Goal: Book appointment/travel/reservation

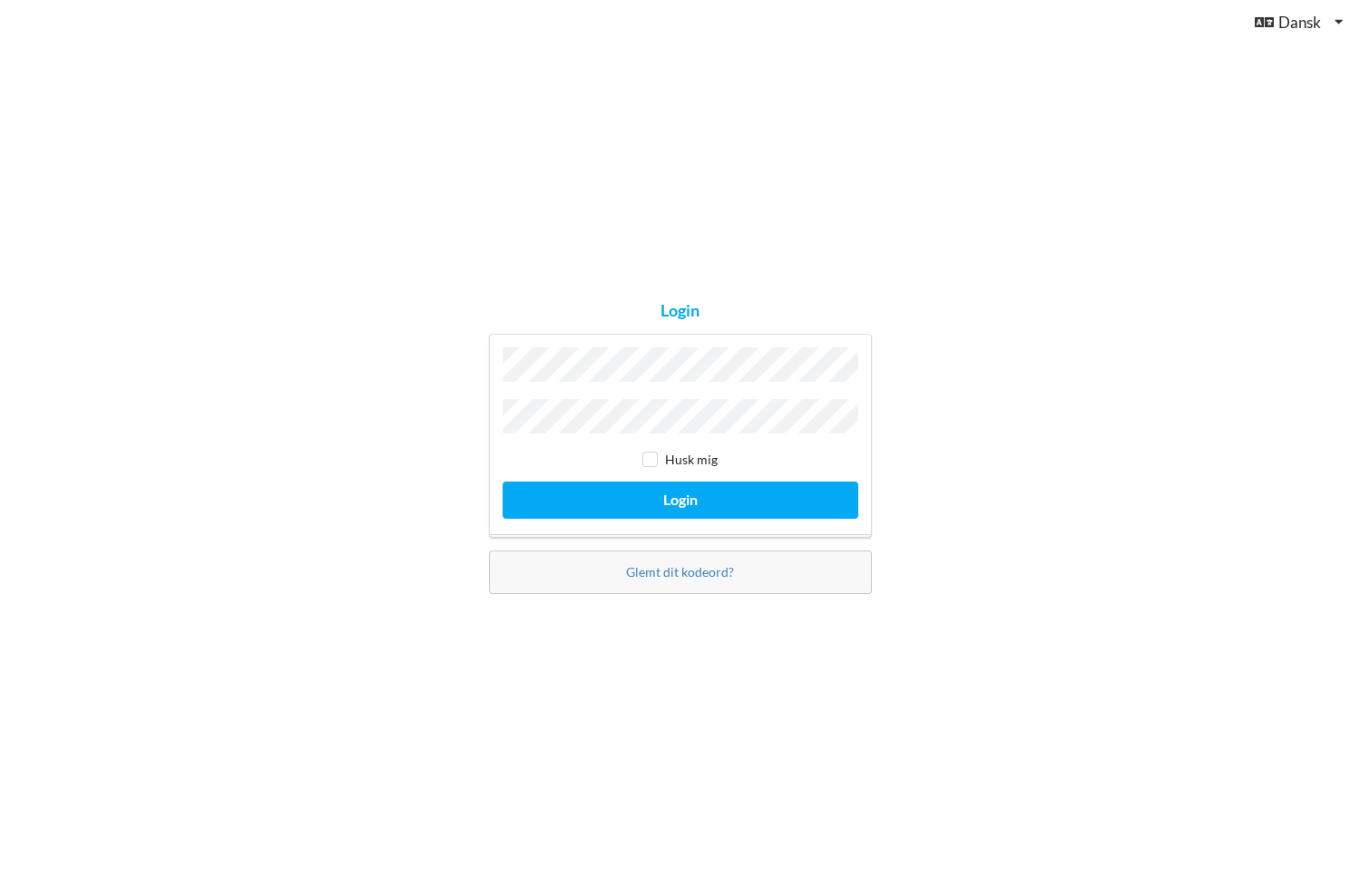
click at [503, 481] on button "Login" at bounding box center [680, 500] width 355 height 37
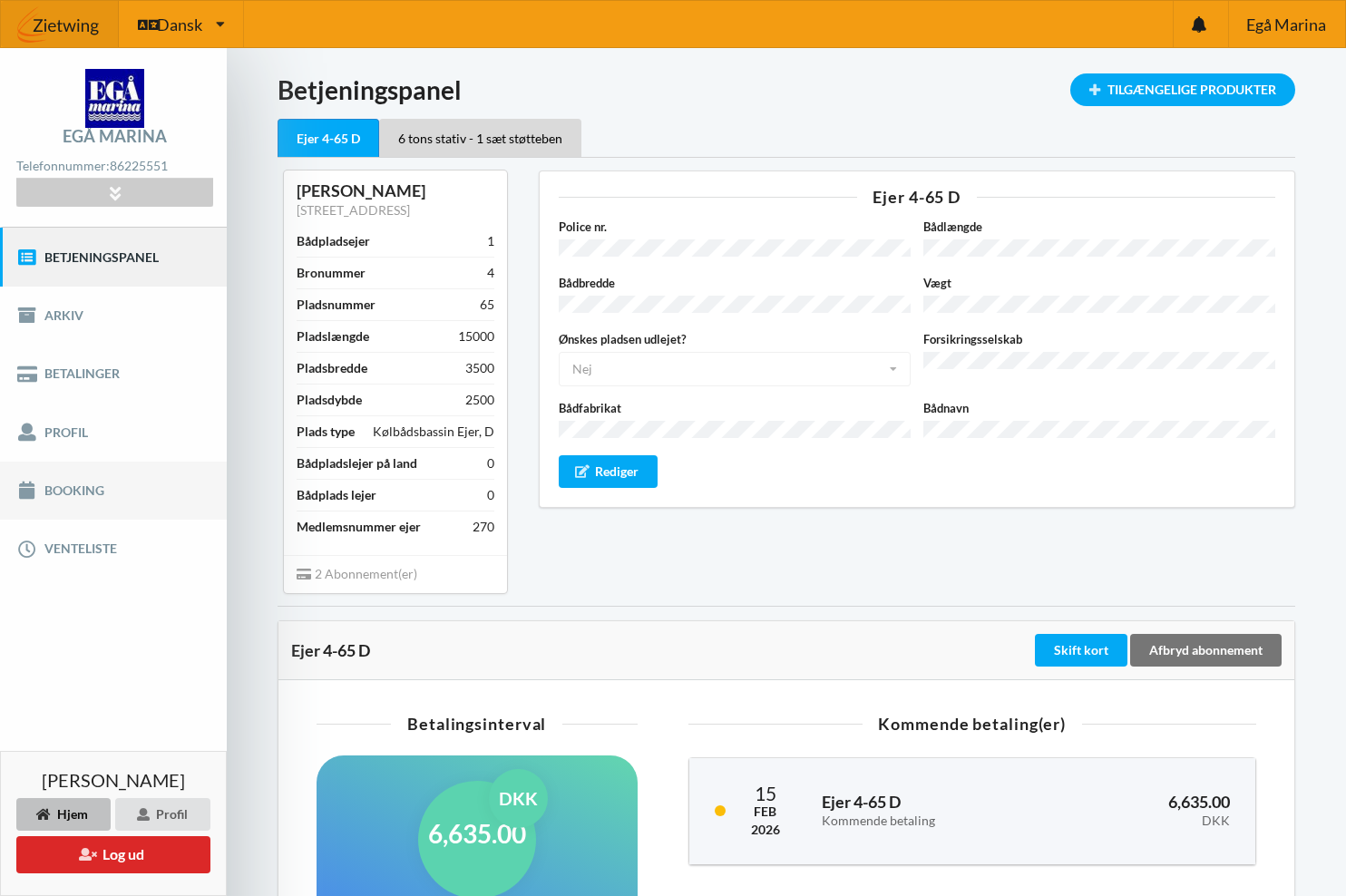
click at [78, 491] on link "Booking" at bounding box center [113, 490] width 227 height 58
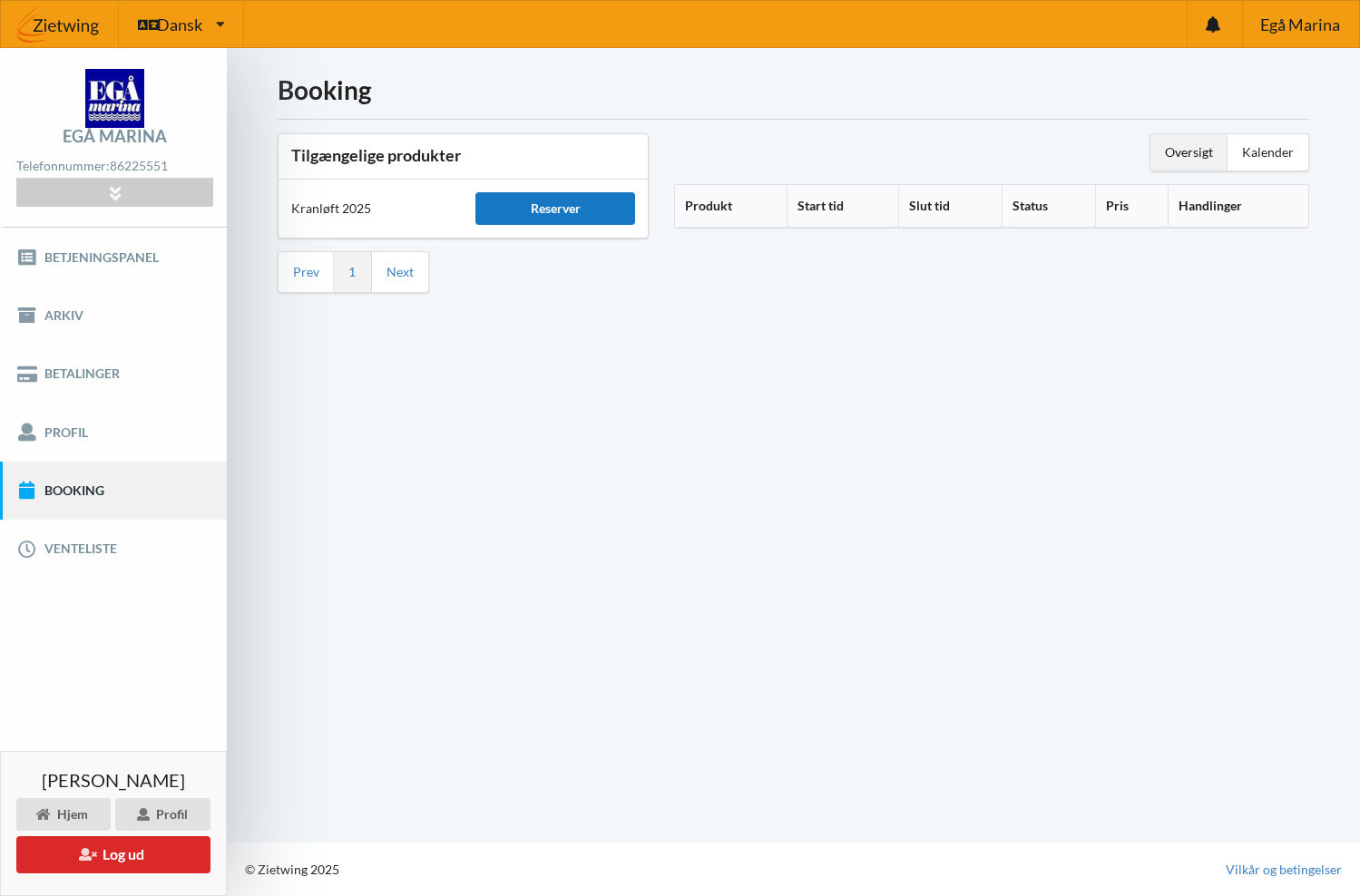
click at [547, 213] on div "Reserver" at bounding box center [555, 208] width 159 height 33
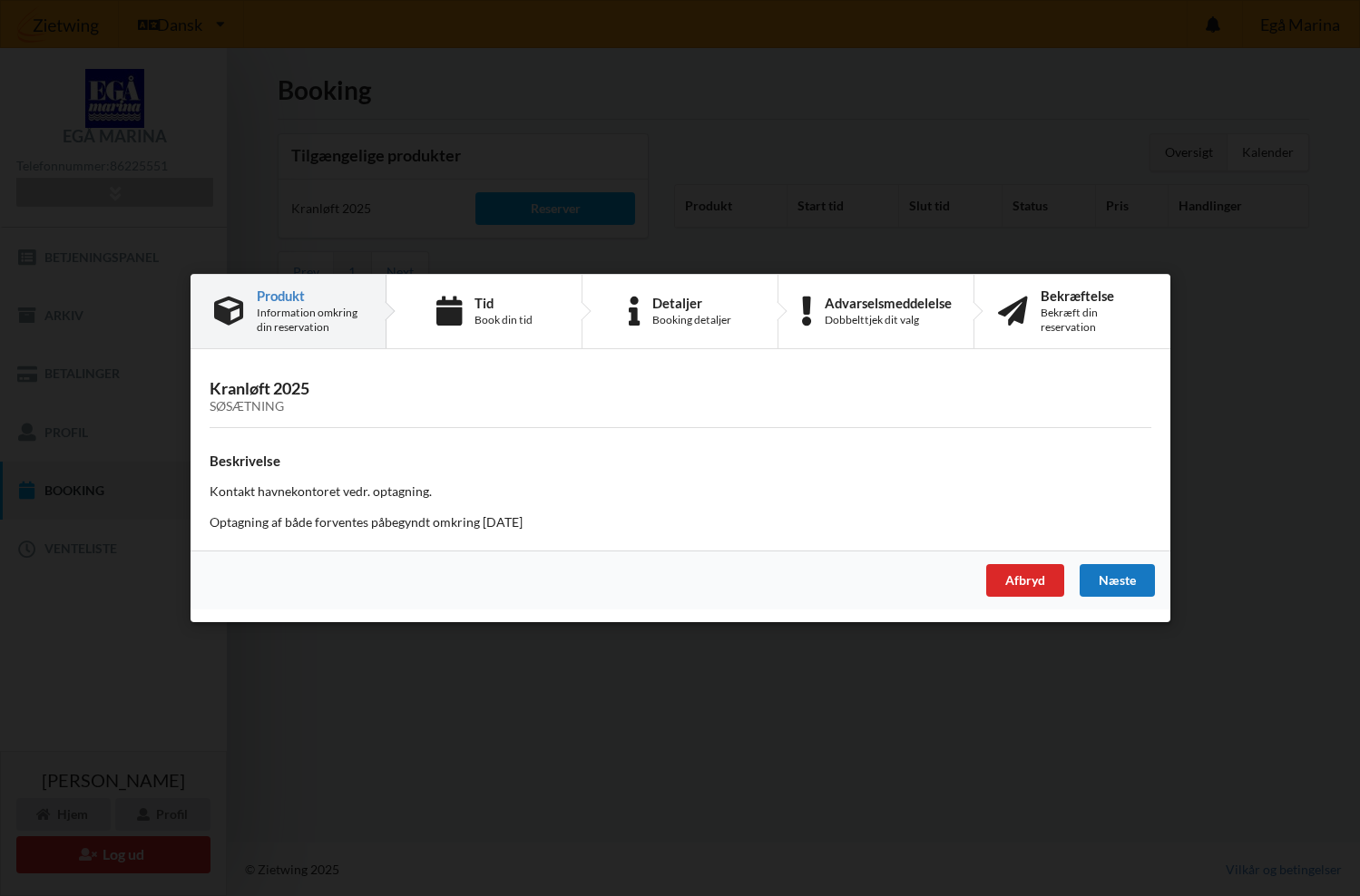
click at [1110, 582] on div "Næste" at bounding box center [1116, 580] width 76 height 33
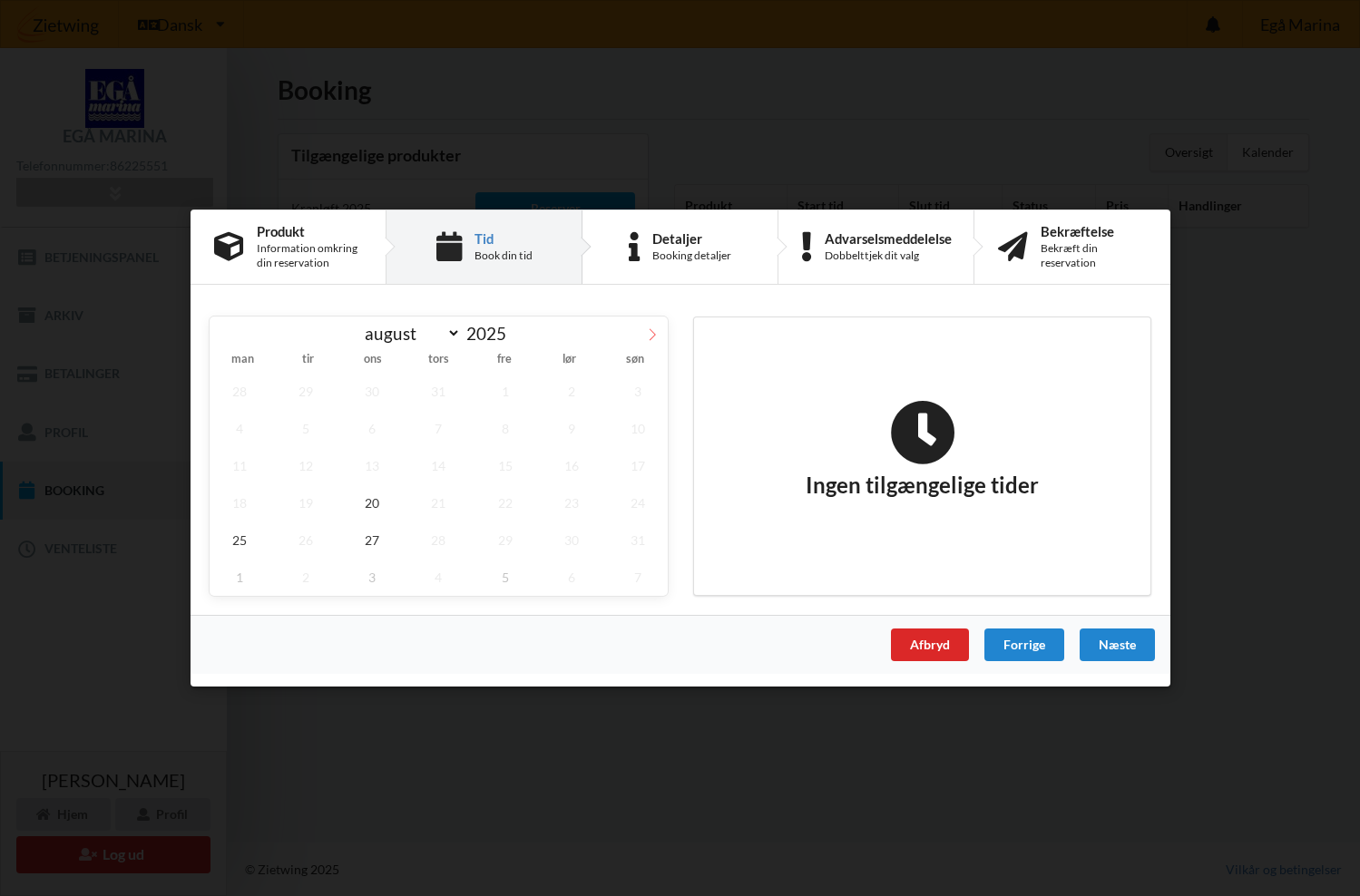
click at [645, 336] on icon at bounding box center [652, 335] width 13 height 13
select select "9"
click at [368, 393] on span "1" at bounding box center [372, 392] width 60 height 37
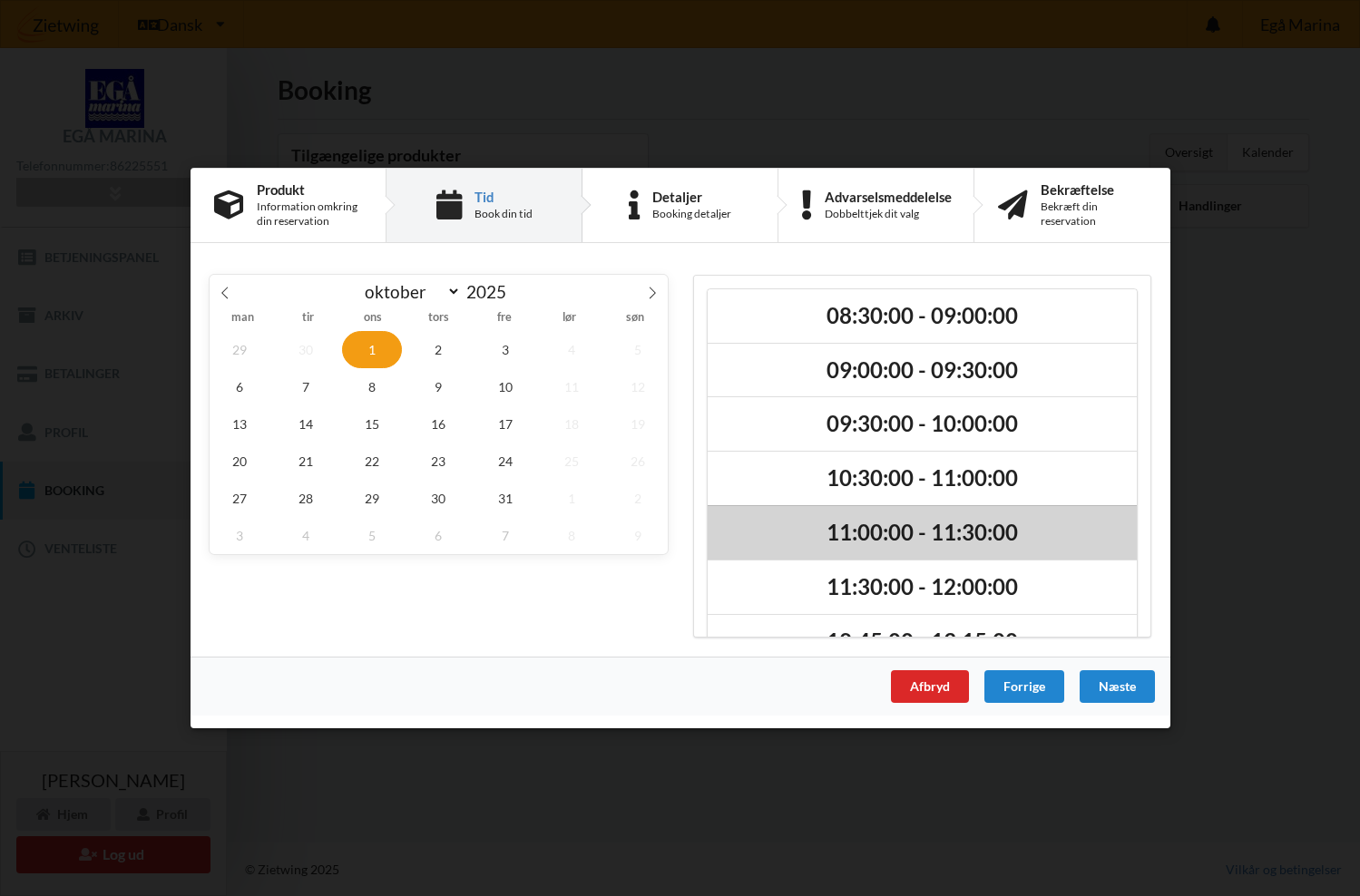
click at [903, 528] on h2 "11:00:00 - 11:30:00" at bounding box center [922, 532] width 404 height 28
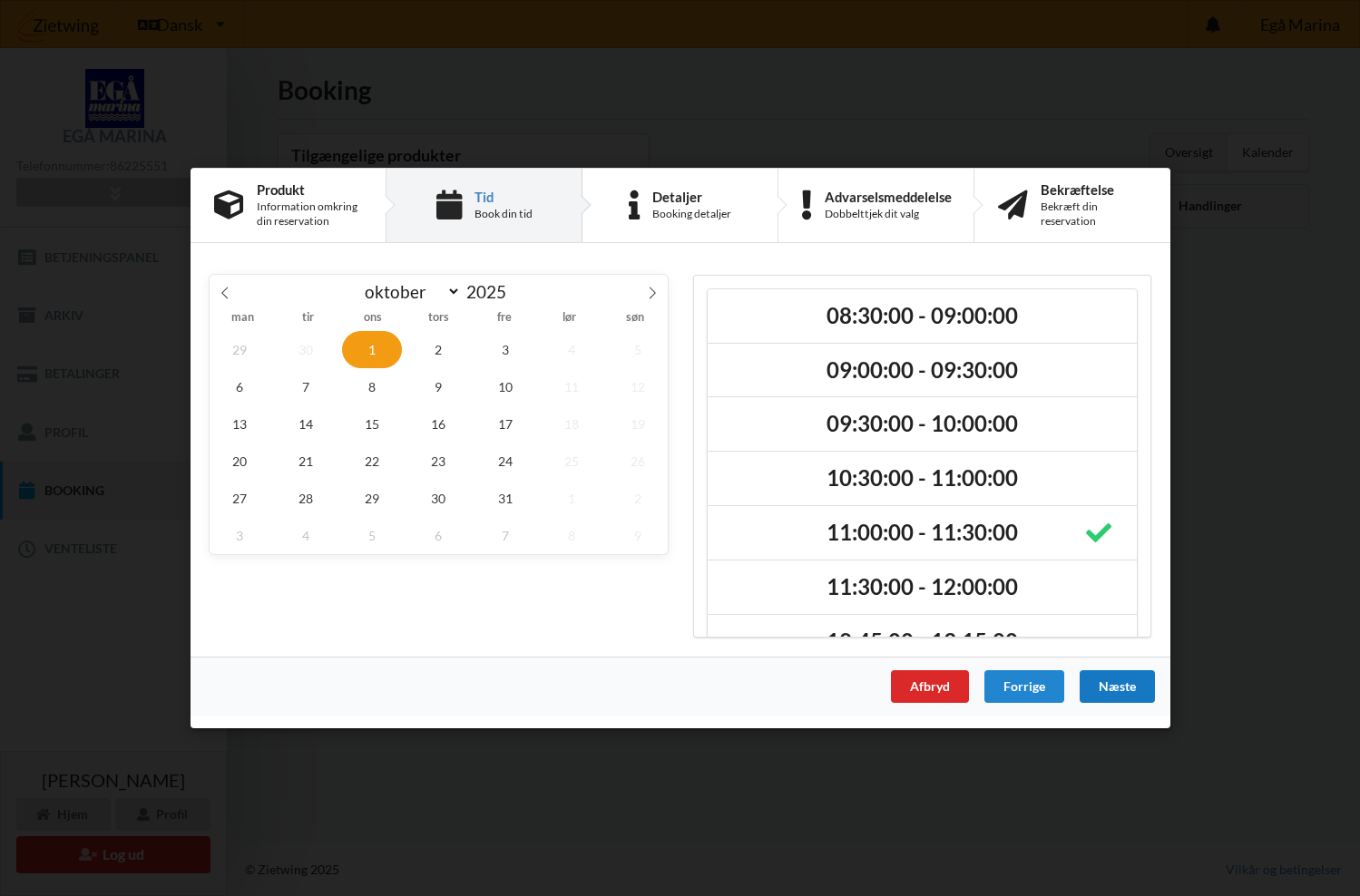
click at [1113, 686] on div "Næste" at bounding box center [1116, 686] width 76 height 33
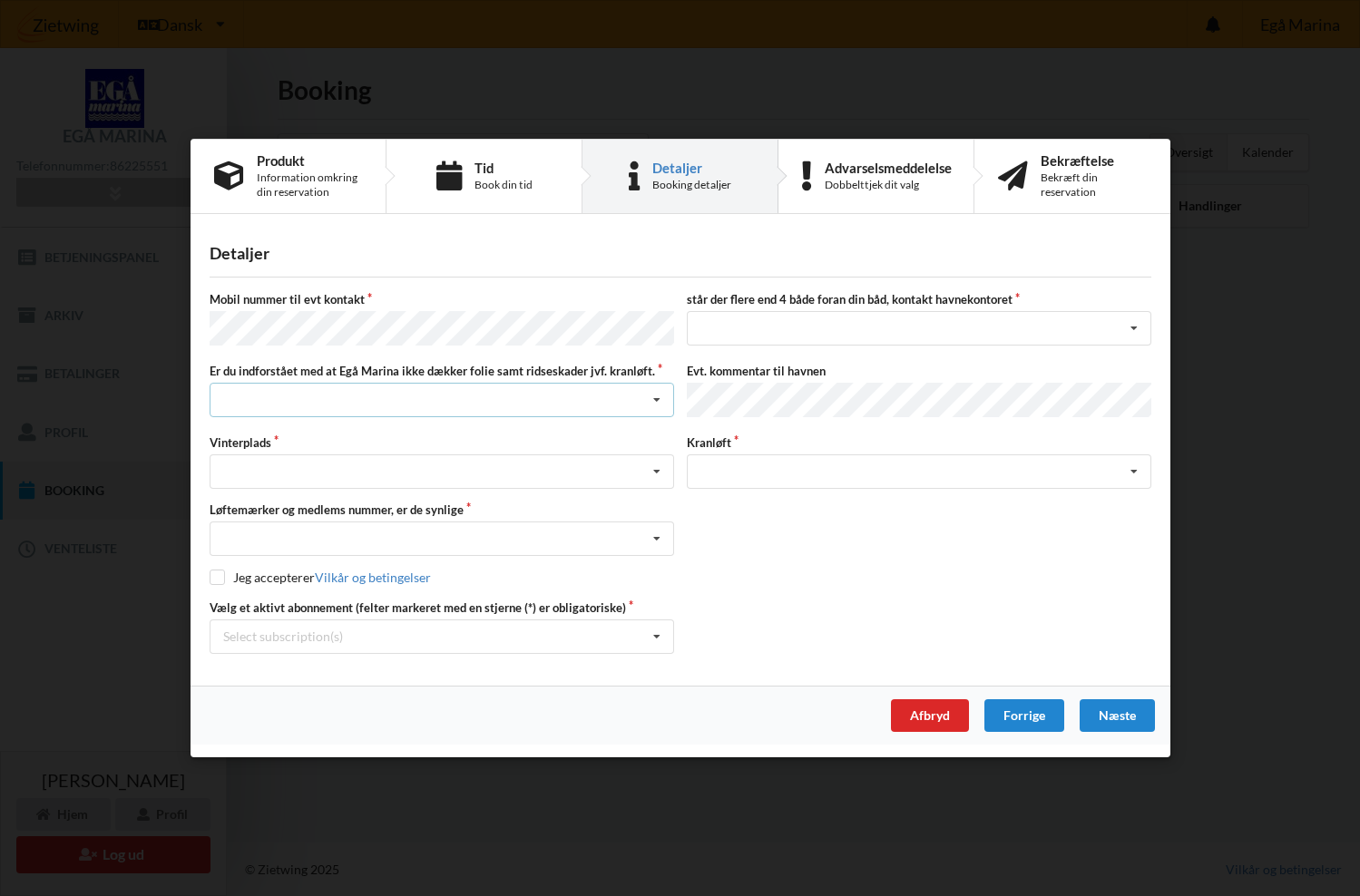
click at [654, 399] on icon at bounding box center [656, 400] width 27 height 34
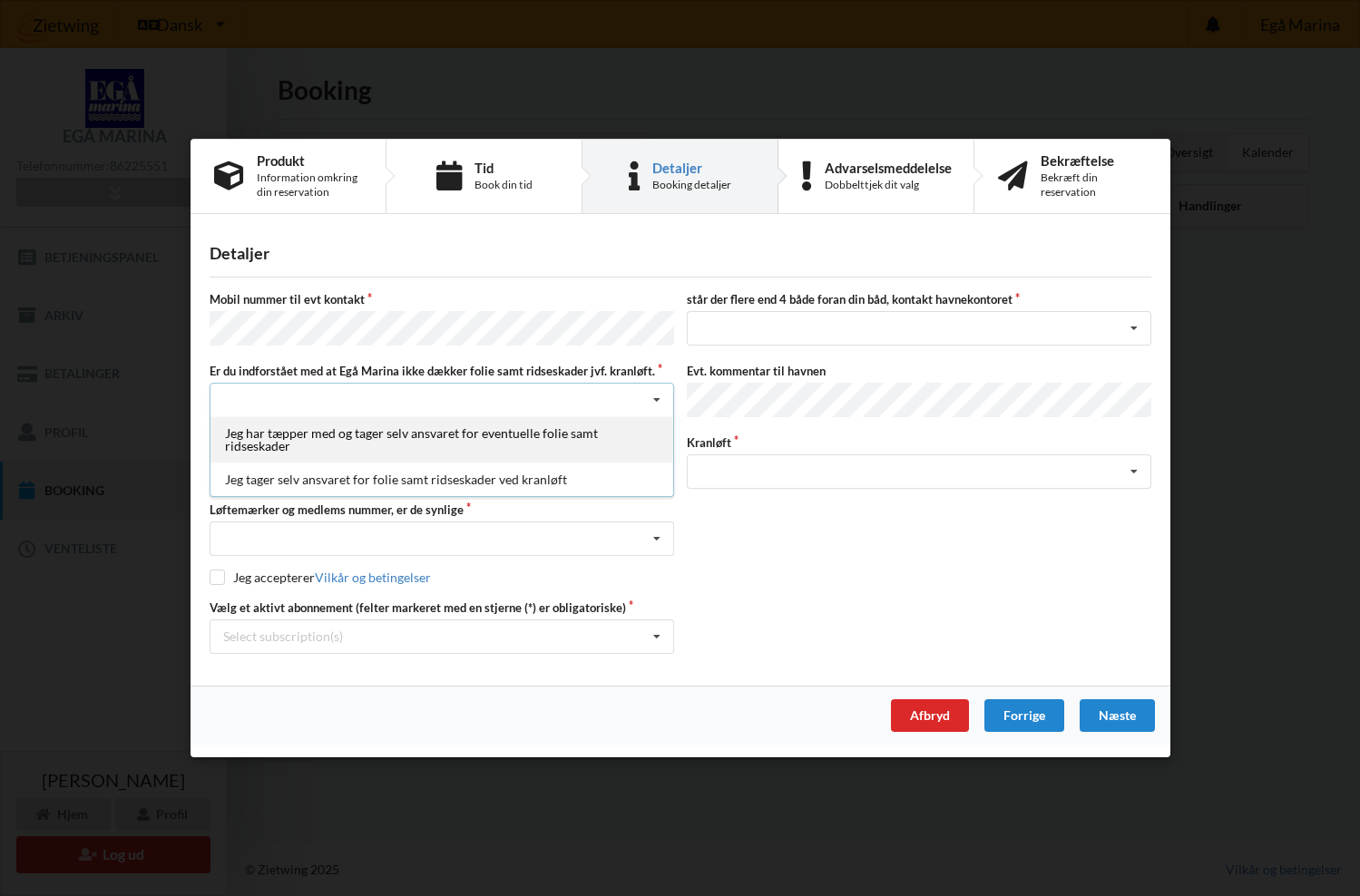
click at [508, 438] on div "Jeg har tæpper med og tager selv ansvaret for eventuelle folie samt ridseskader" at bounding box center [442, 439] width 463 height 47
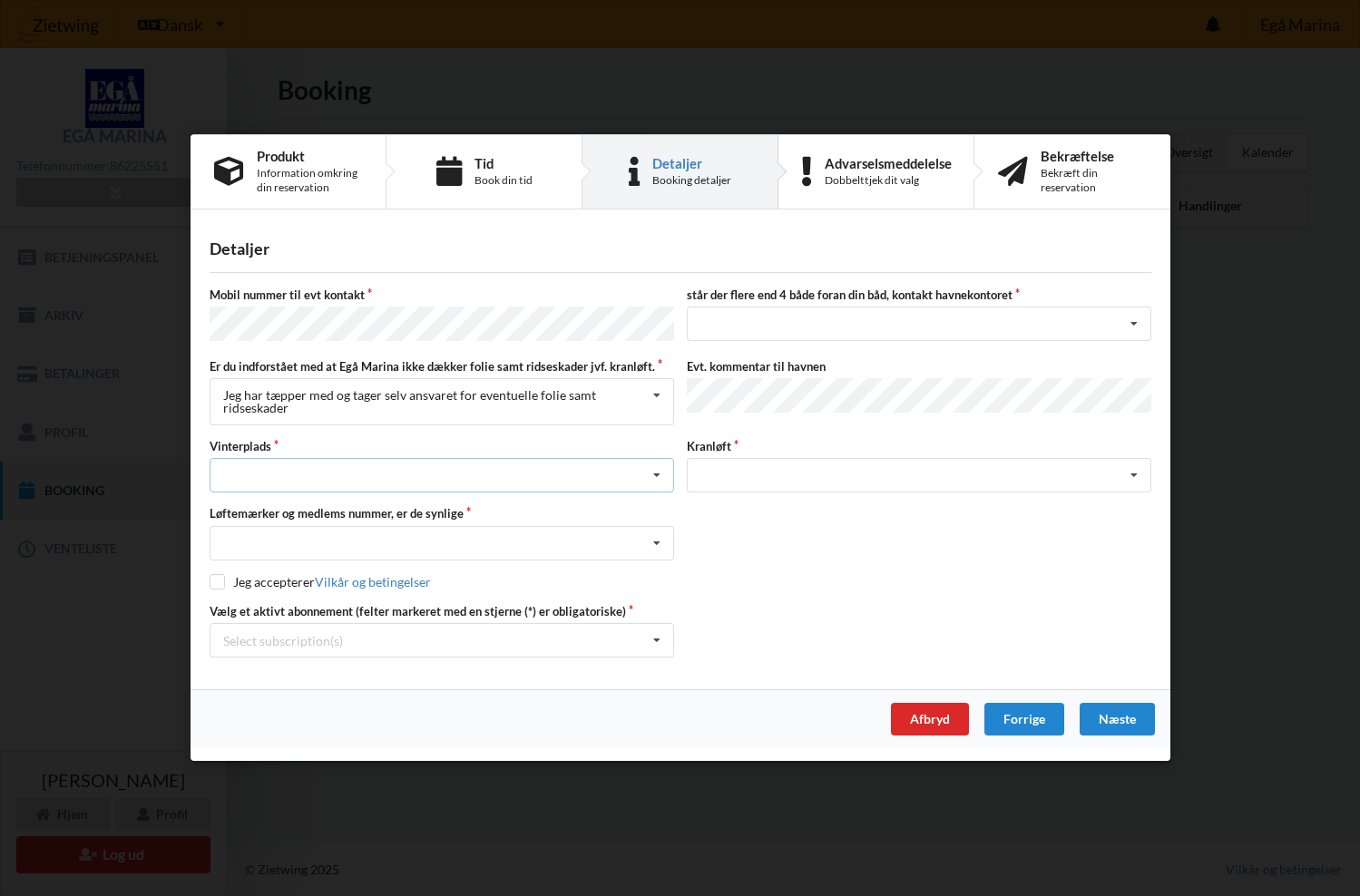
click at [656, 475] on icon at bounding box center [656, 476] width 27 height 34
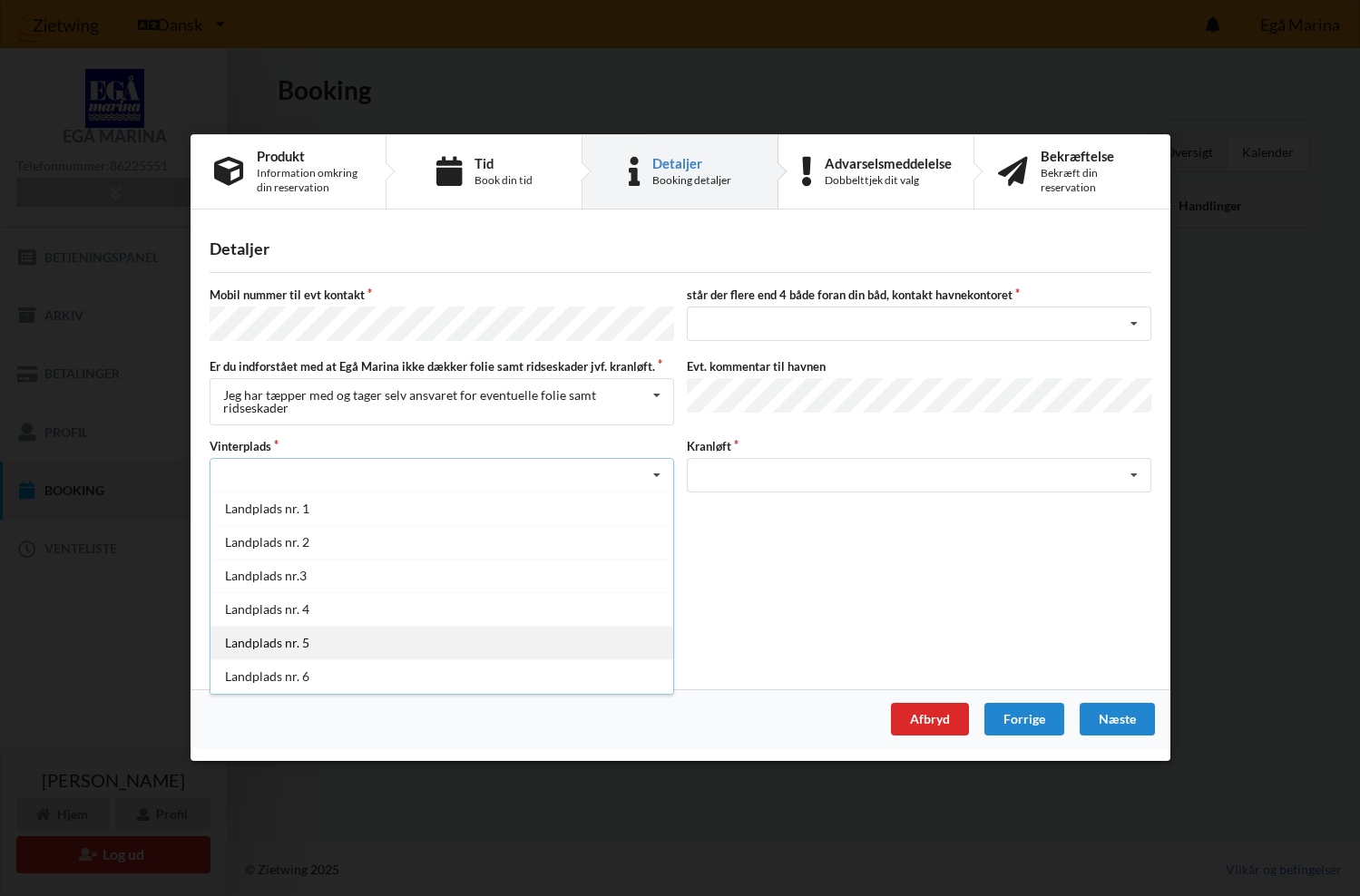
click at [353, 638] on div "Landplads nr. 5" at bounding box center [442, 643] width 463 height 34
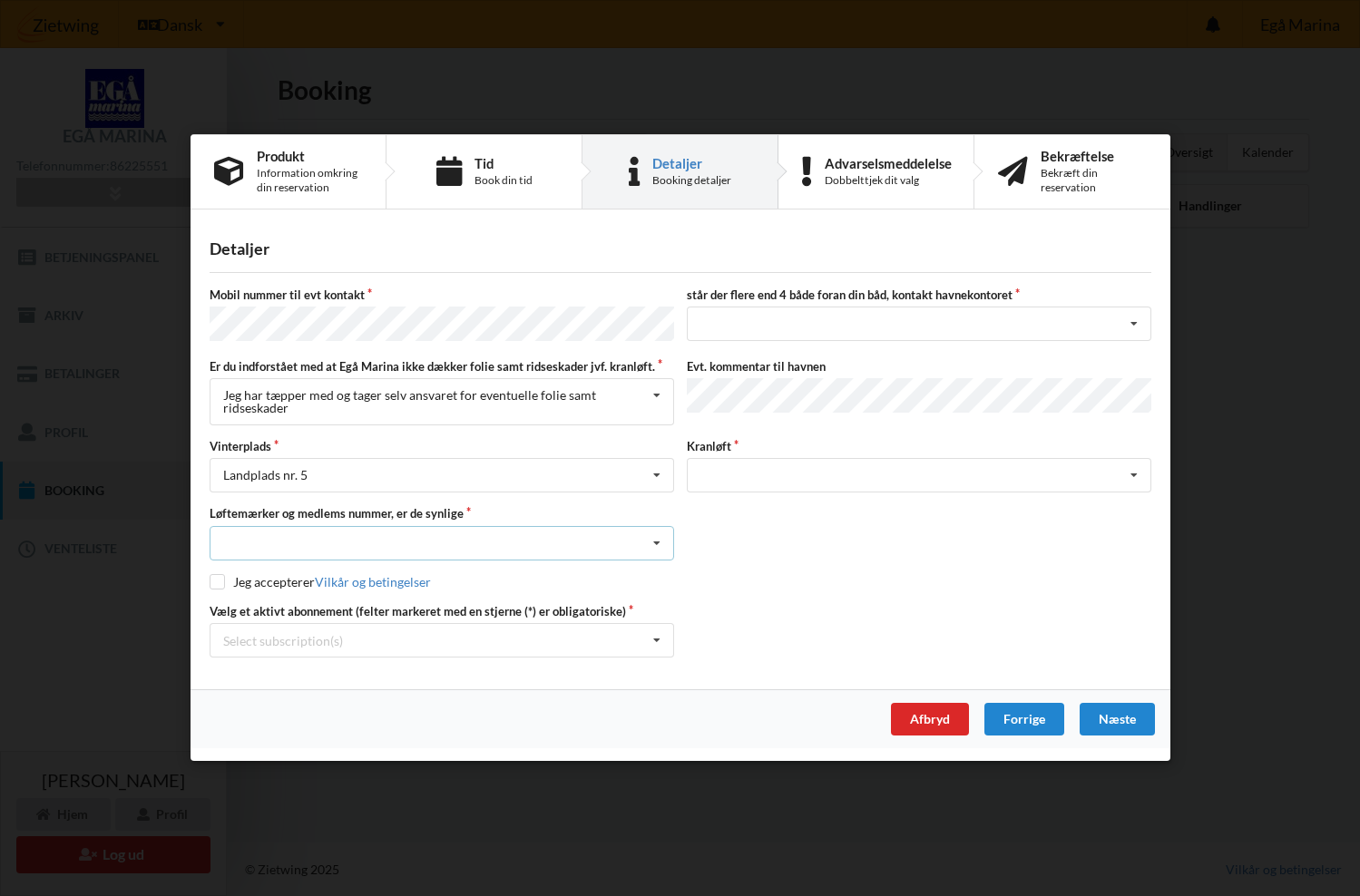
click at [659, 549] on icon at bounding box center [656, 544] width 27 height 34
click at [342, 613] on div "Ja, mine mærker er synlige og intakte" at bounding box center [442, 610] width 463 height 34
click at [223, 584] on input "checkbox" at bounding box center [217, 582] width 16 height 16
checkbox input "true"
click at [659, 640] on icon at bounding box center [656, 641] width 27 height 34
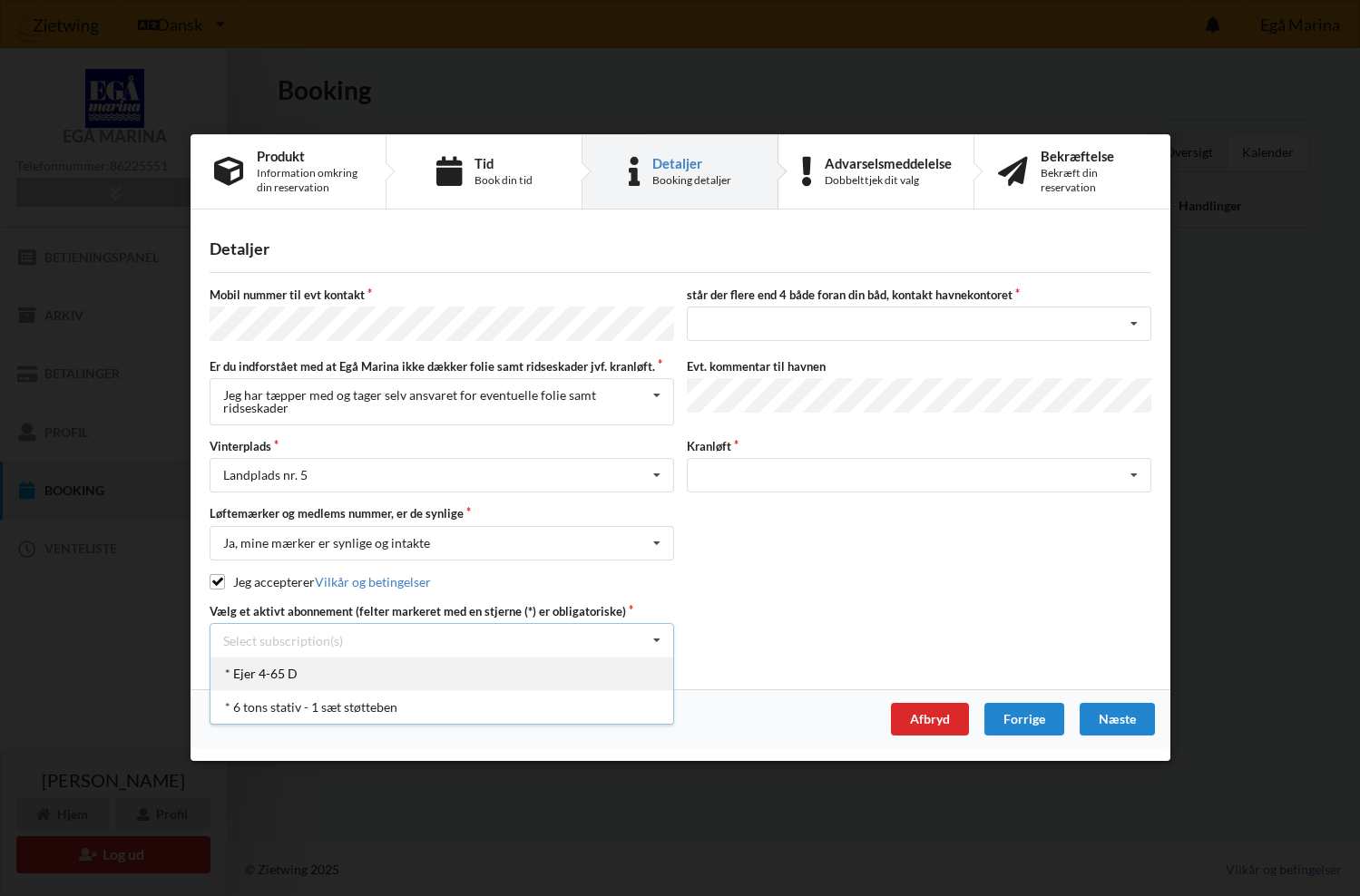
click at [277, 669] on div "* Ejer 4-65 D" at bounding box center [442, 674] width 463 height 34
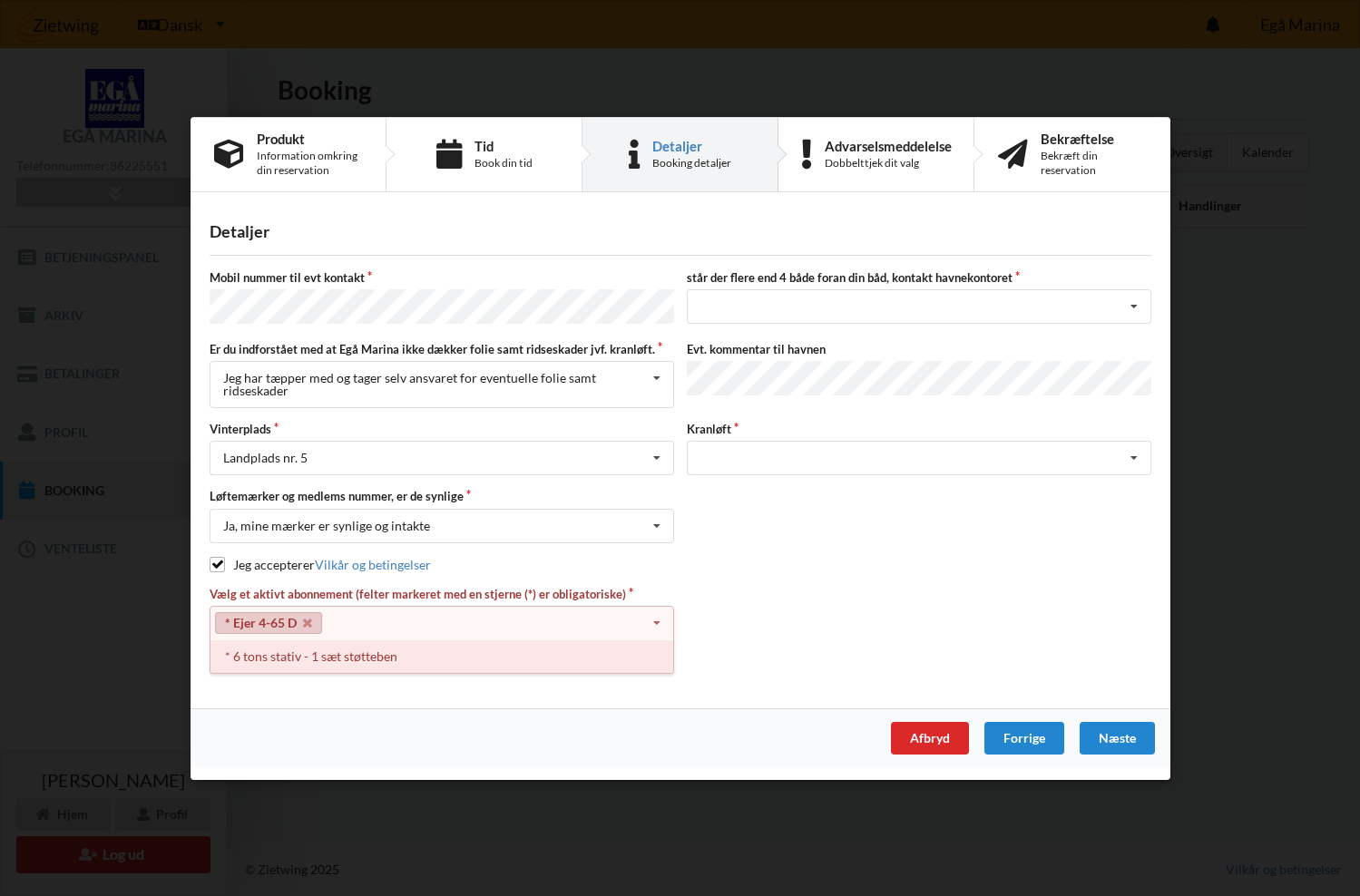
click at [344, 649] on div "* 6 tons stativ - 1 sæt støtteben" at bounding box center [442, 656] width 463 height 34
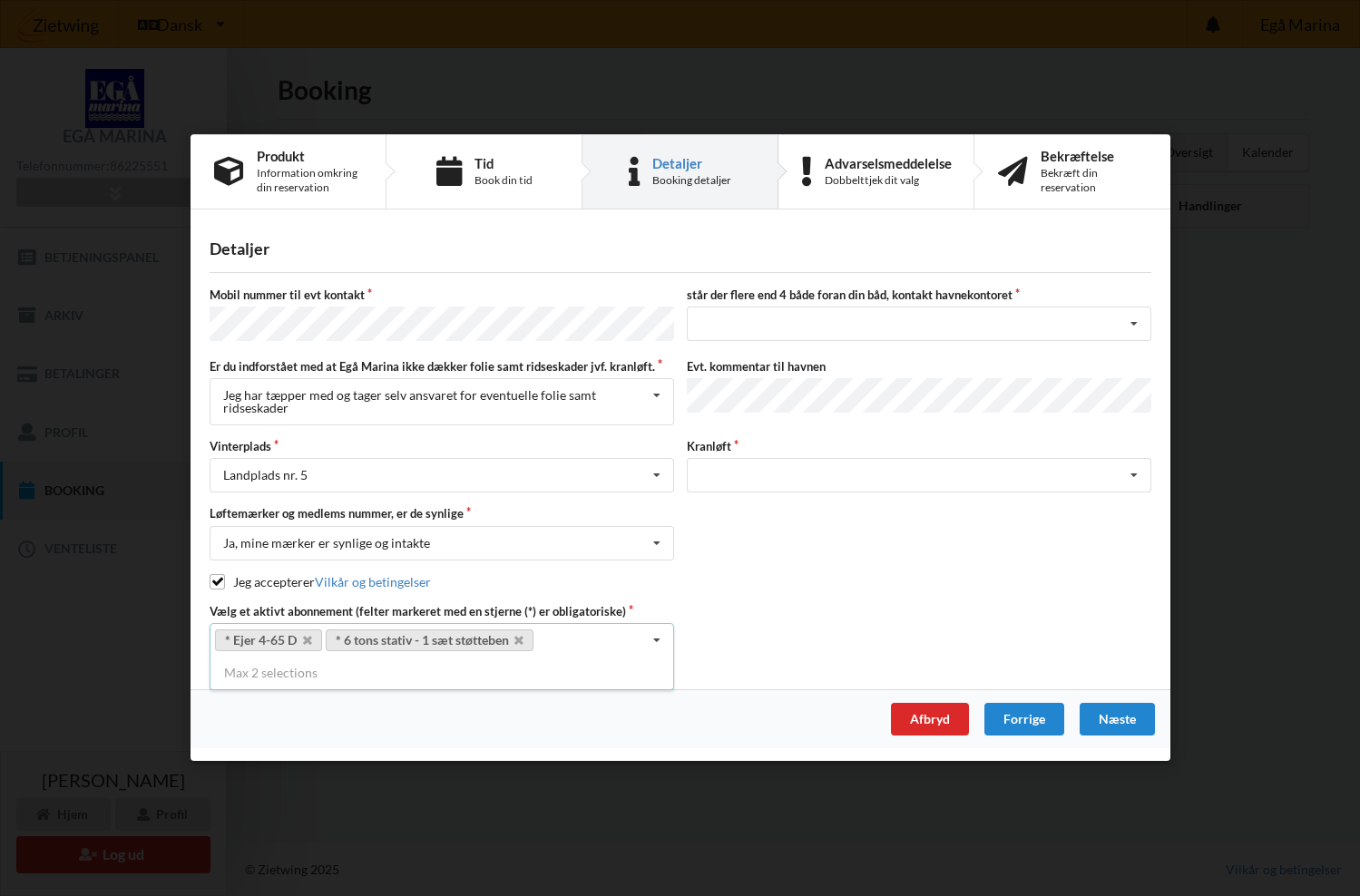
click at [783, 555] on div "Løftemærker og medlems nummer, er de synlige Ja, mine mærker er synlige og inta…" at bounding box center [680, 533] width 954 height 54
click at [778, 573] on div "Jeg accepterer Vilkår og betingelser" at bounding box center [680, 582] width 941 height 18
click at [1134, 475] on icon at bounding box center [1133, 476] width 27 height 34
click at [862, 512] on div "Søsætning" at bounding box center [919, 509] width 463 height 34
click at [1103, 720] on div "Næste" at bounding box center [1116, 720] width 76 height 33
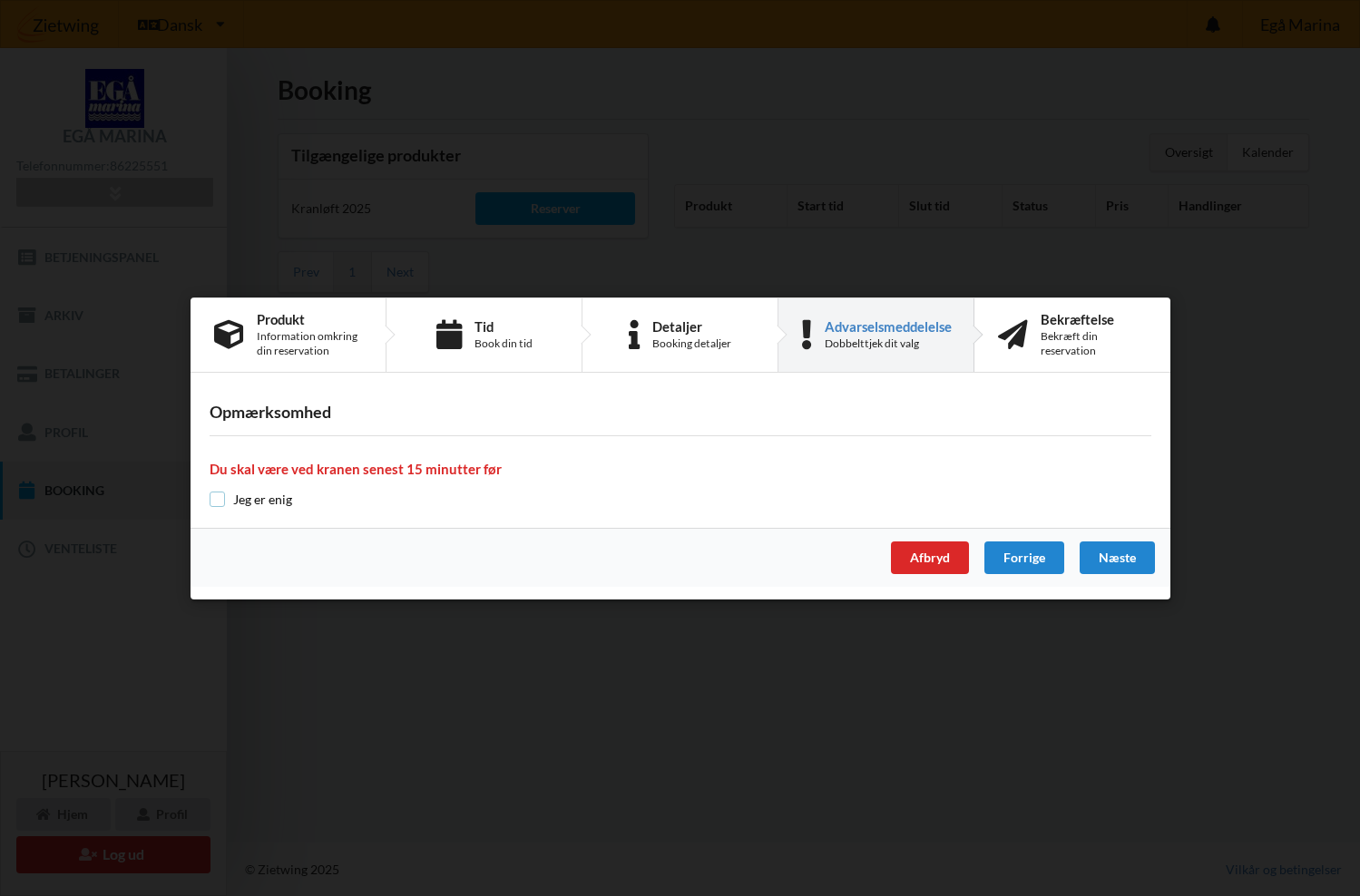
click at [214, 503] on input "checkbox" at bounding box center [217, 499] width 16 height 16
checkbox input "true"
click at [1097, 553] on div "Næste" at bounding box center [1116, 558] width 76 height 33
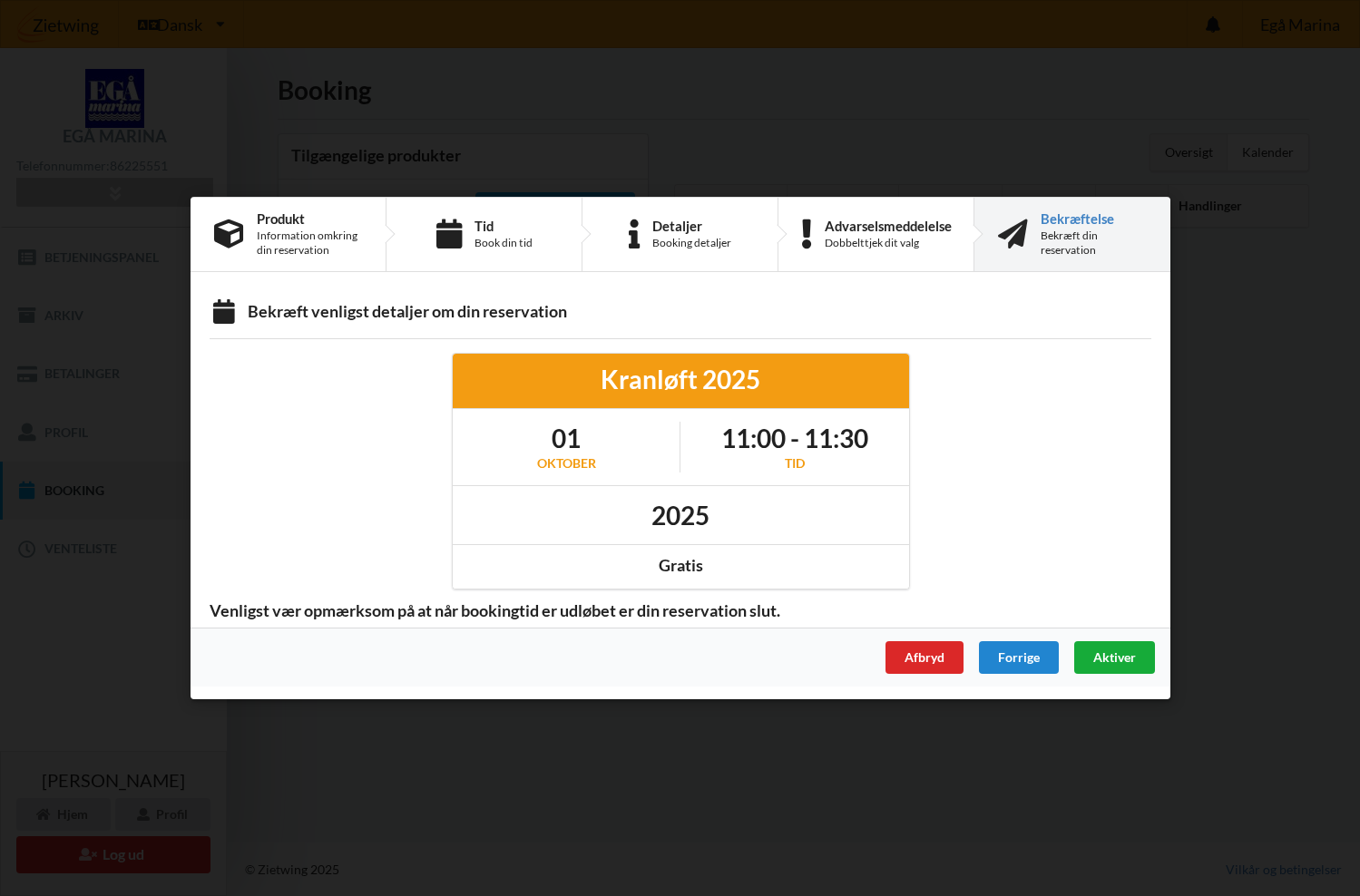
click at [1107, 651] on span "Aktiver" at bounding box center [1114, 656] width 43 height 16
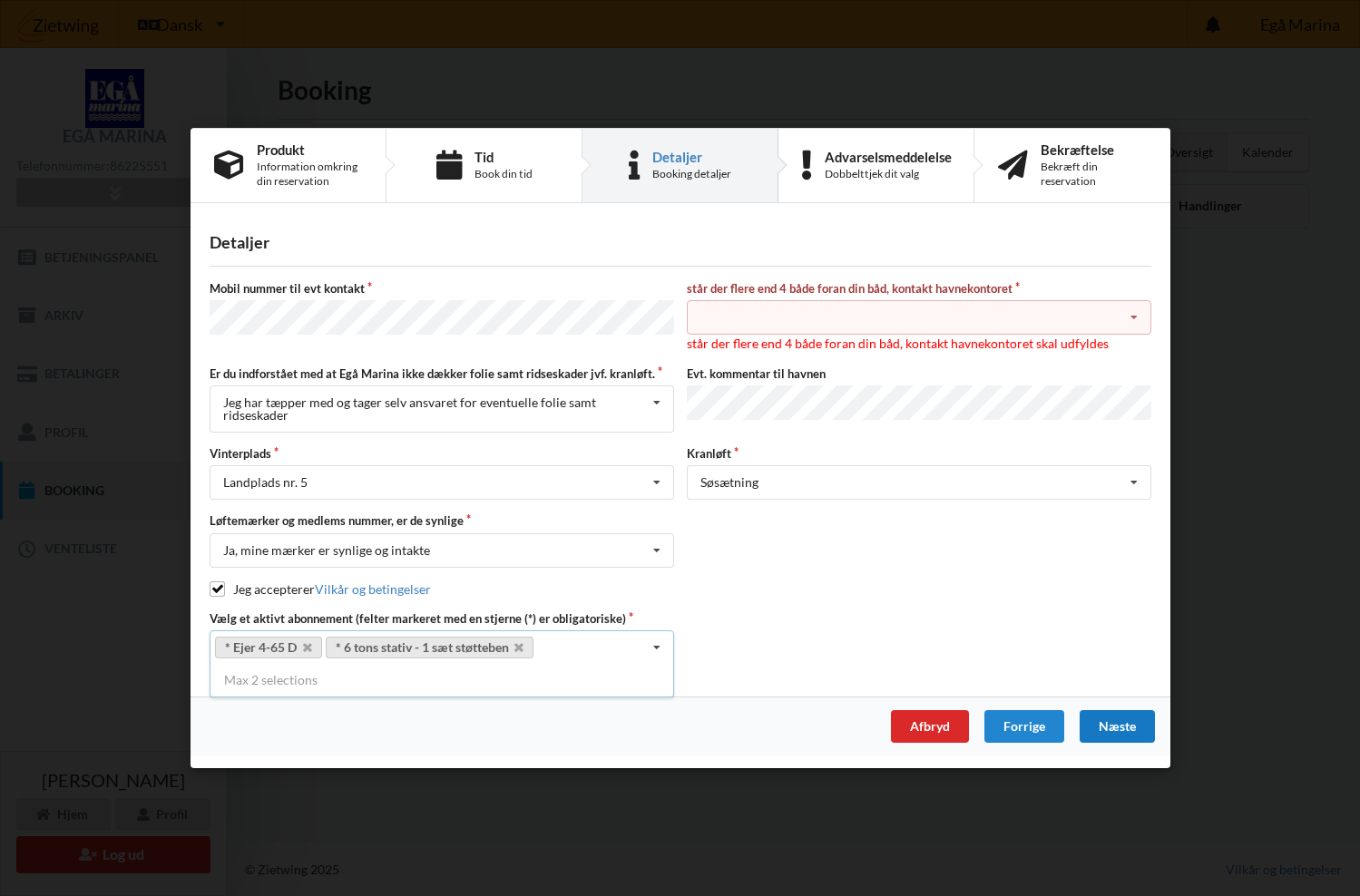
click at [1132, 318] on icon at bounding box center [1133, 318] width 27 height 34
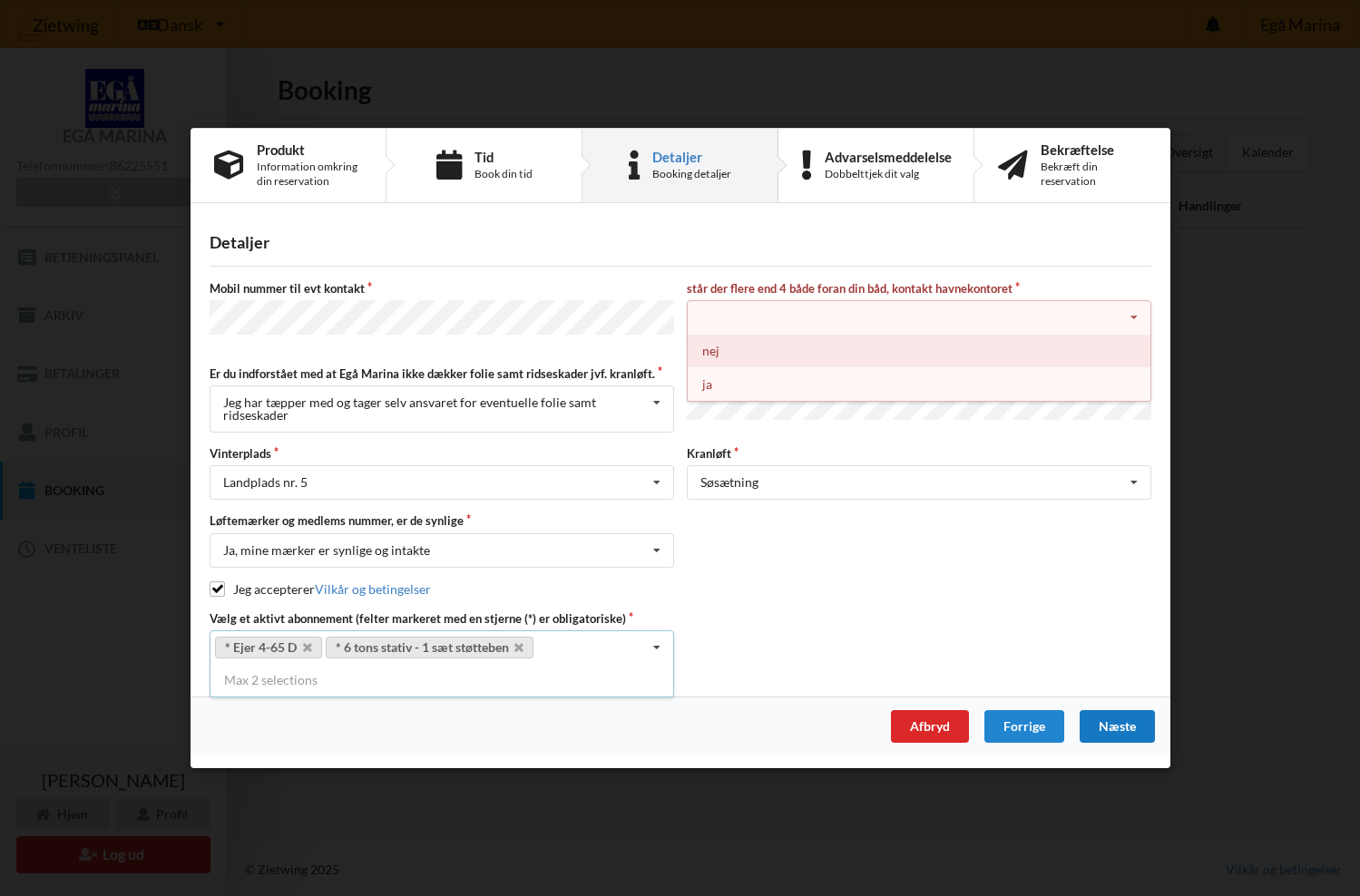
click at [937, 359] on div "nej" at bounding box center [919, 351] width 463 height 34
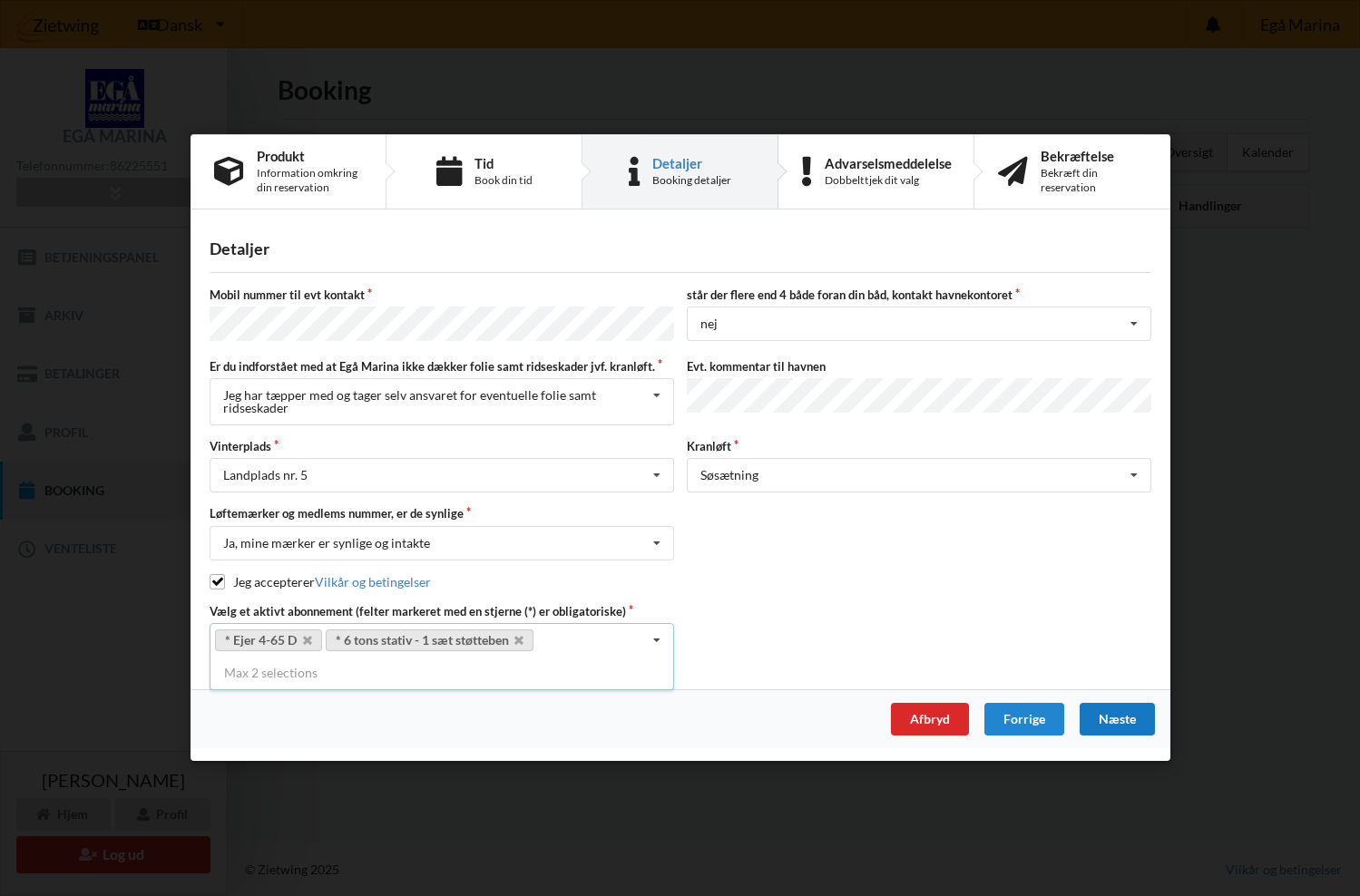
click at [1099, 711] on div "Næste" at bounding box center [1116, 720] width 76 height 33
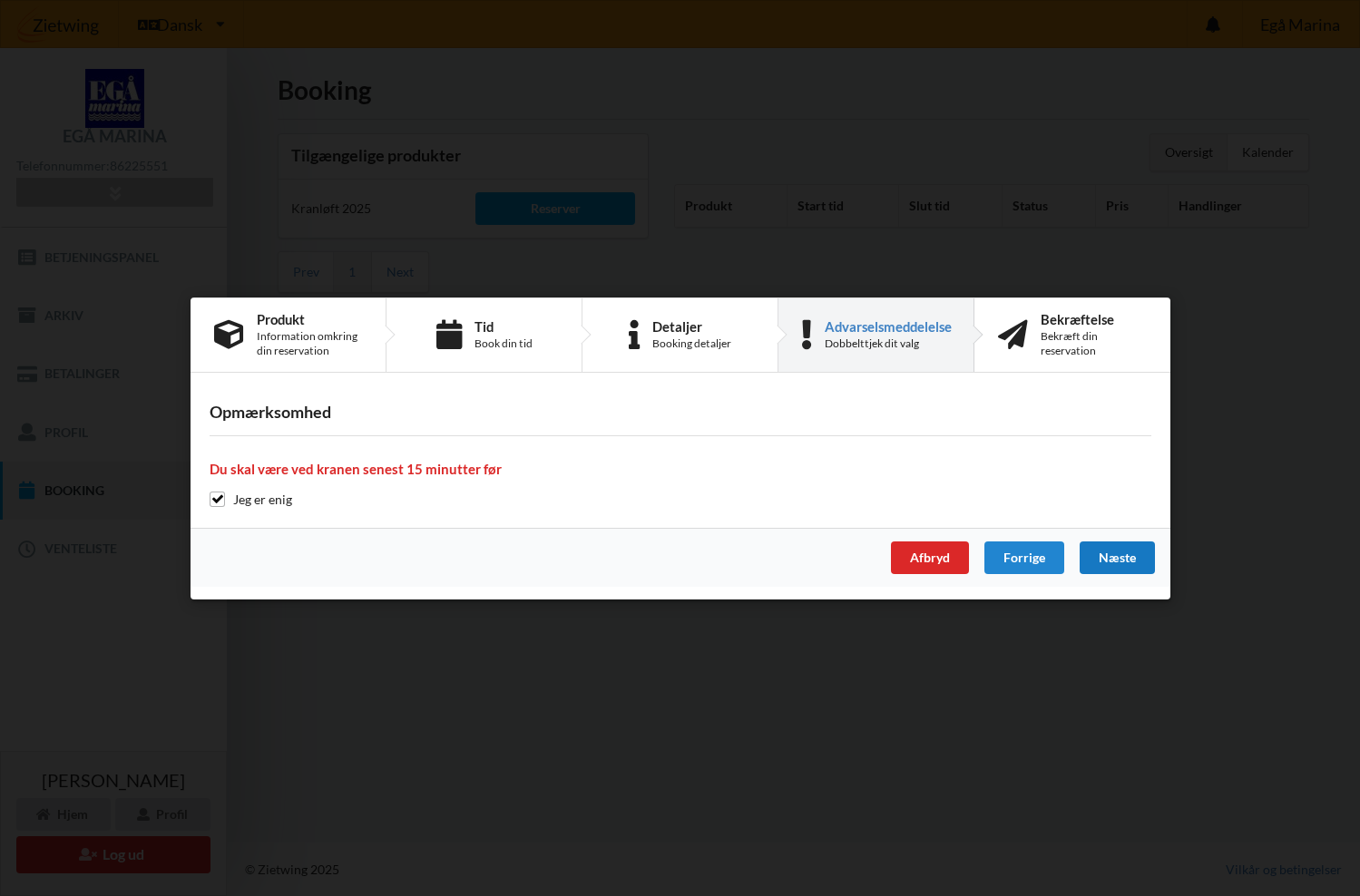
click at [1102, 558] on div "Næste" at bounding box center [1116, 558] width 76 height 33
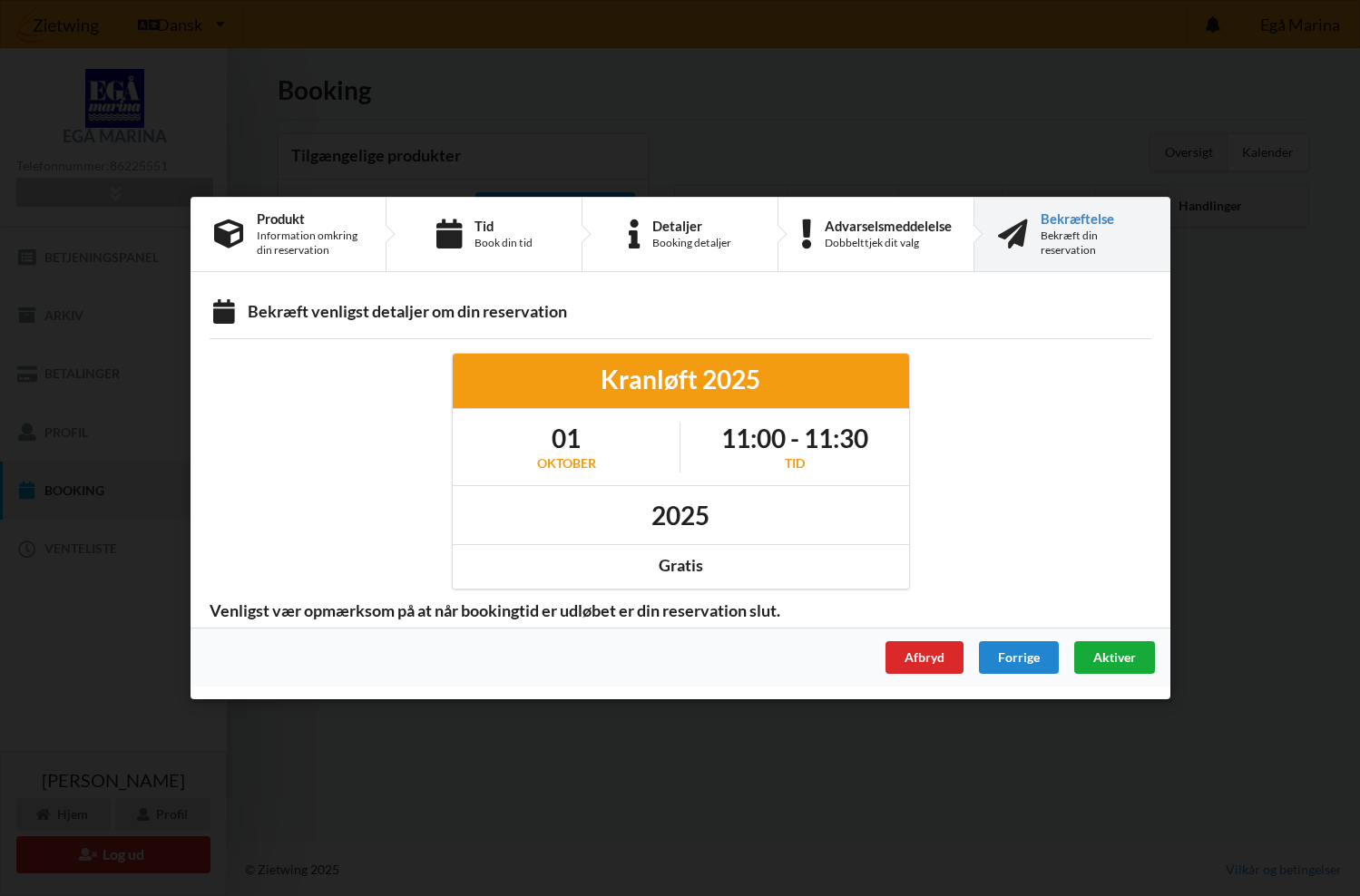
click at [1100, 658] on span "Aktiver" at bounding box center [1114, 656] width 43 height 16
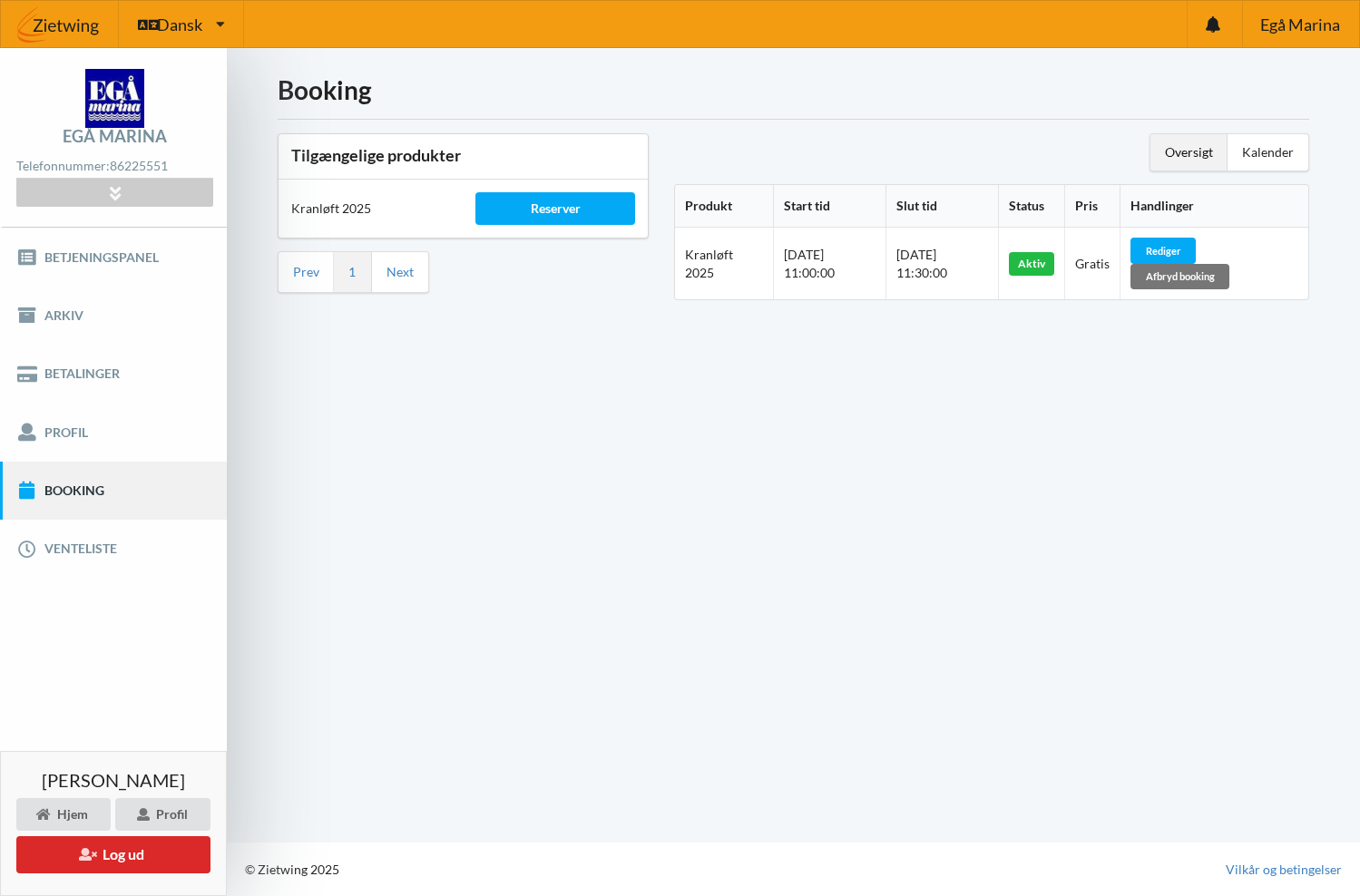
click at [1173, 152] on div "Oversigt" at bounding box center [1188, 152] width 77 height 36
click at [1175, 152] on div "Oversigt" at bounding box center [1188, 152] width 77 height 36
click at [1255, 156] on div "Kalender" at bounding box center [1268, 152] width 81 height 36
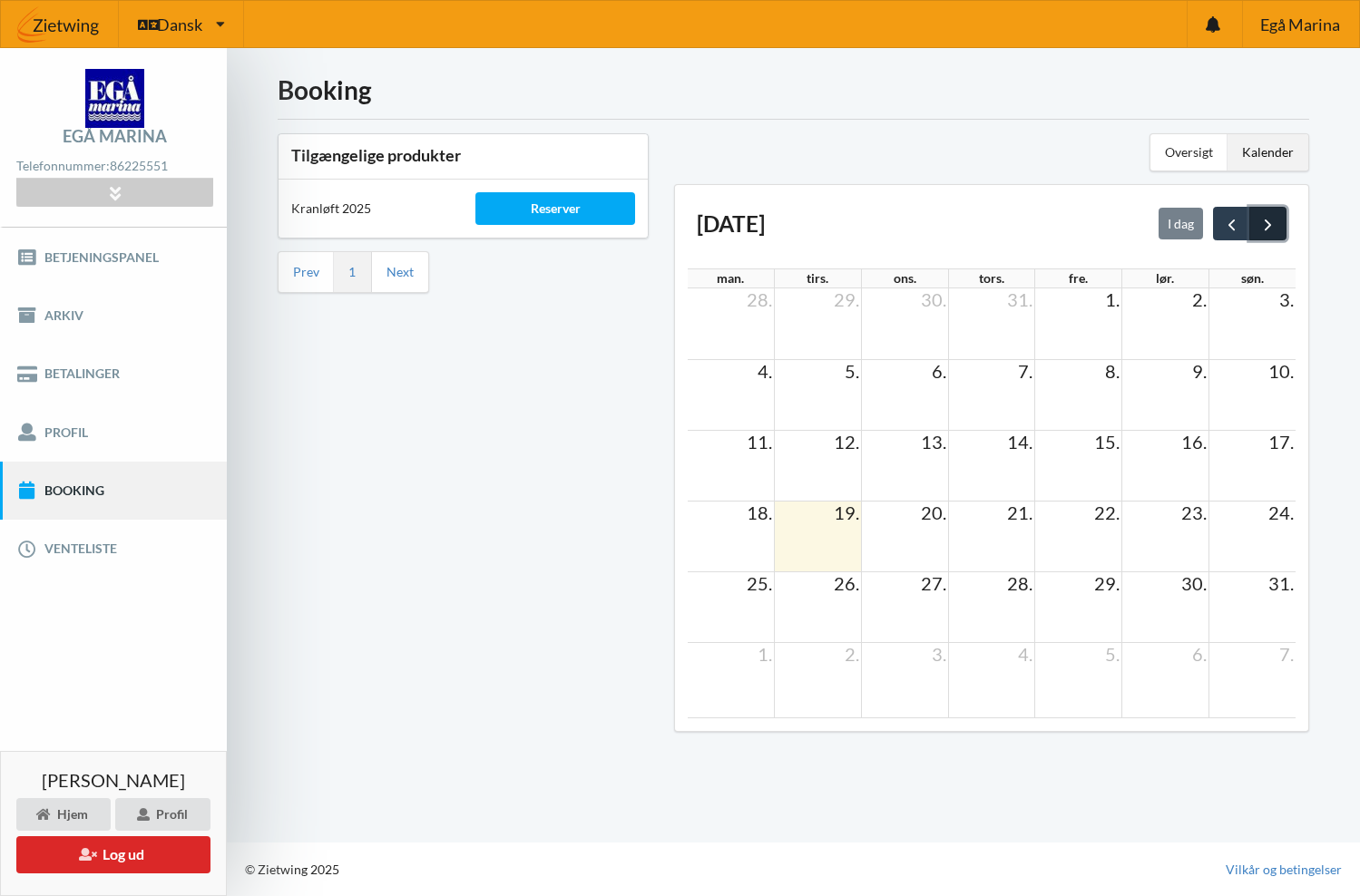
click at [1264, 220] on span "next" at bounding box center [1268, 224] width 19 height 19
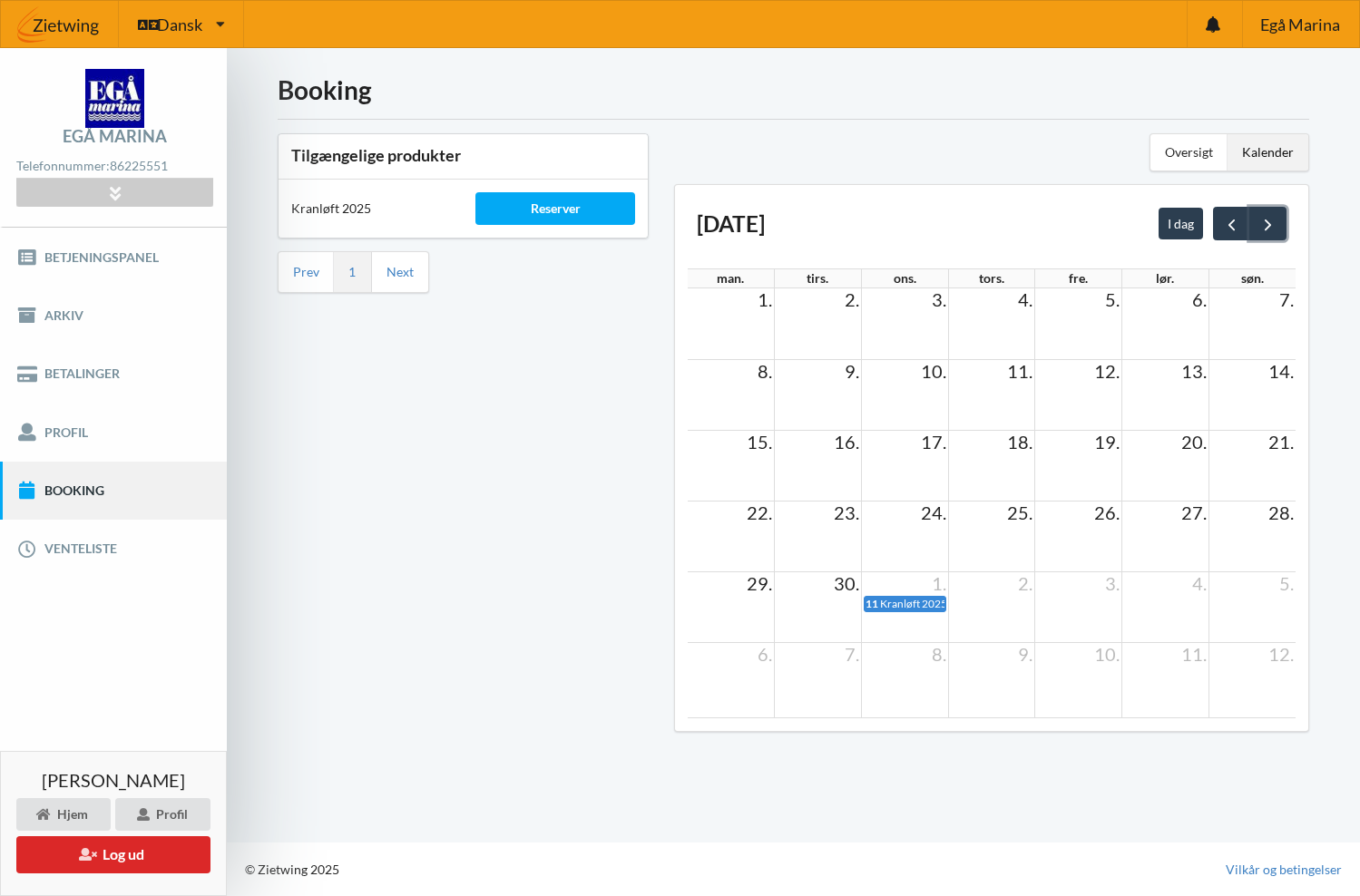
click at [1264, 220] on span "next" at bounding box center [1268, 224] width 19 height 19
click at [1174, 155] on div "Oversigt" at bounding box center [1188, 152] width 77 height 36
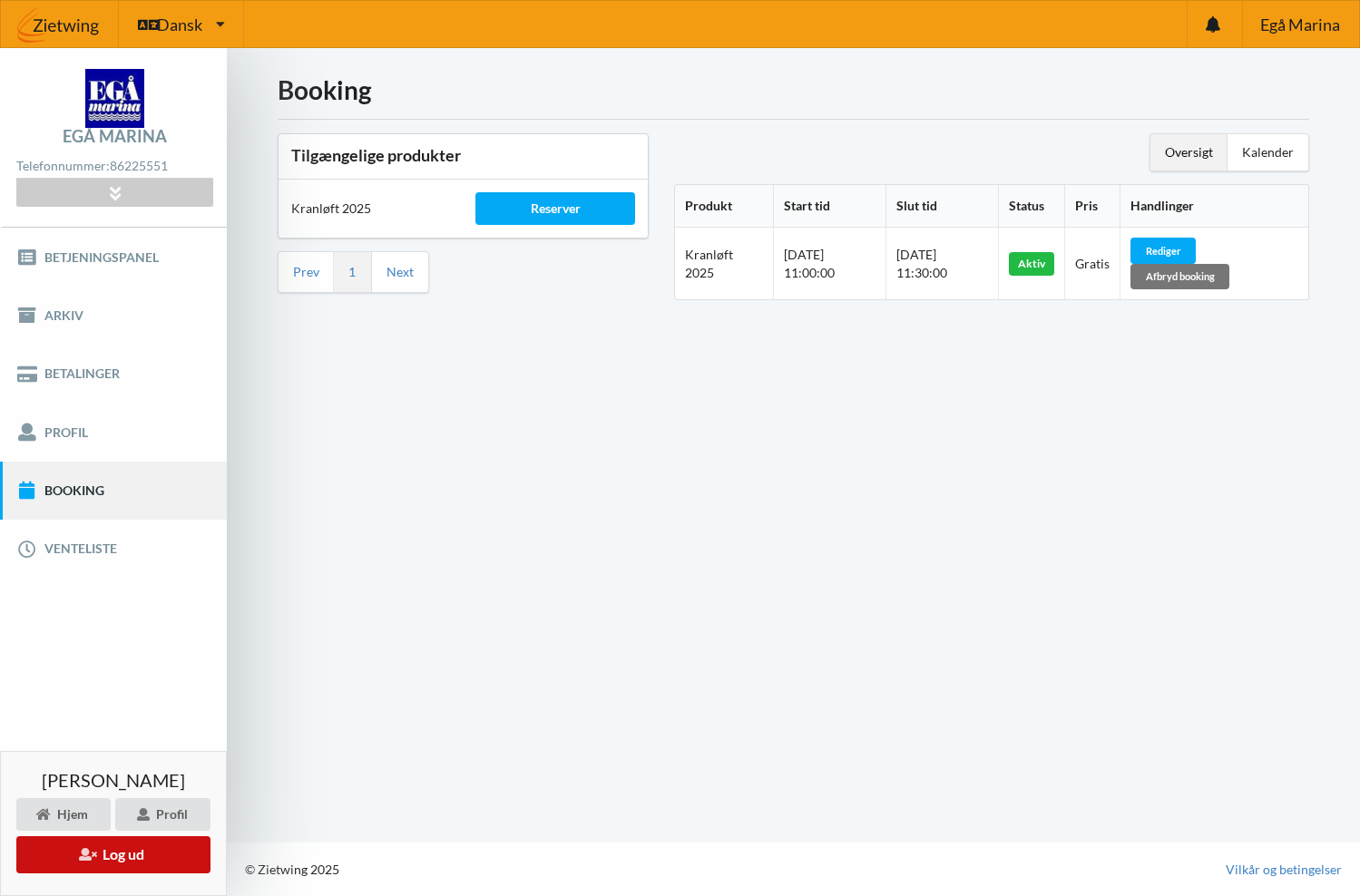
click at [132, 848] on button "Log ud" at bounding box center [114, 855] width 194 height 37
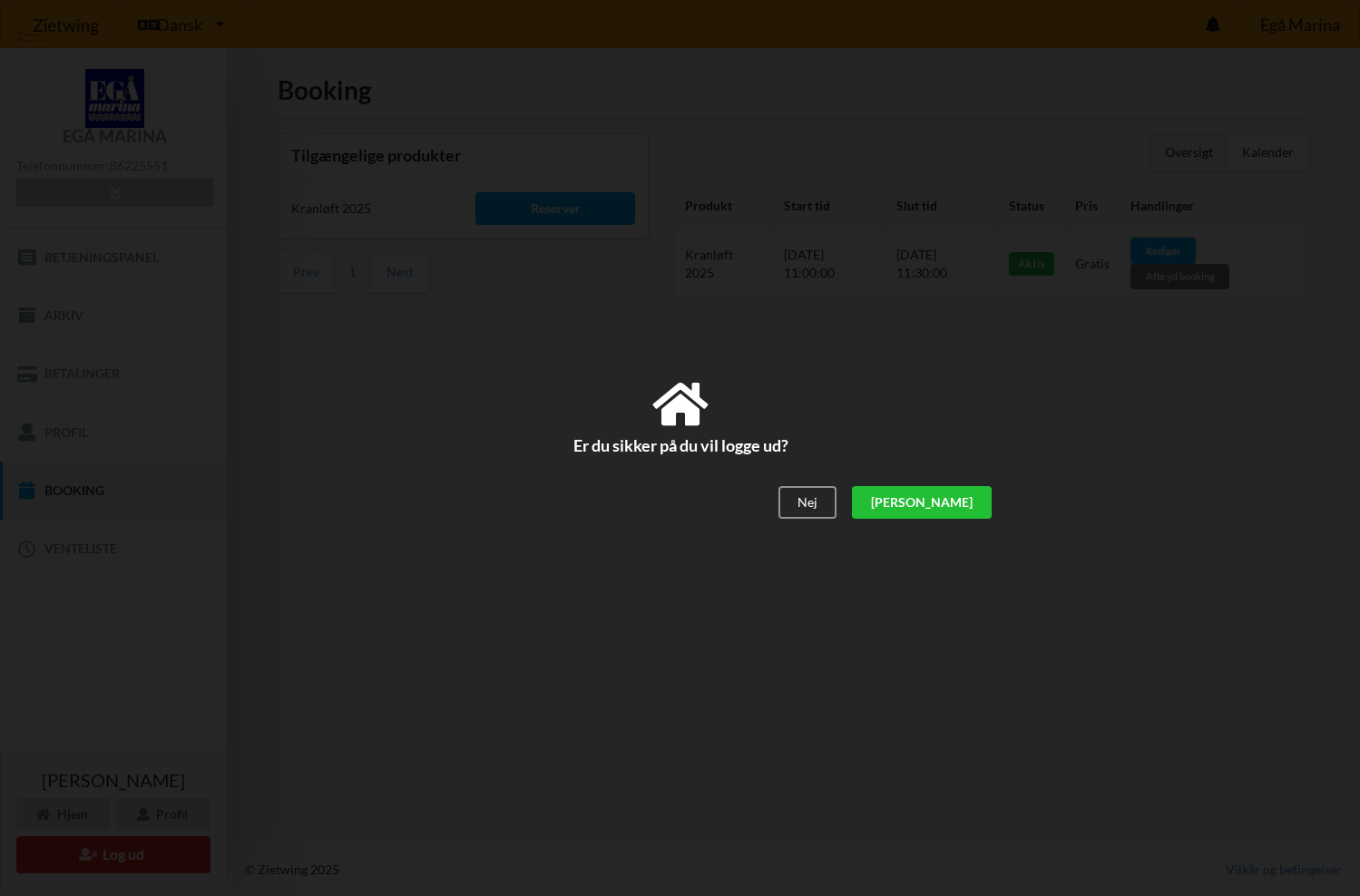
click at [941, 499] on div "[PERSON_NAME]" at bounding box center [921, 503] width 140 height 33
